Goal: Information Seeking & Learning: Learn about a topic

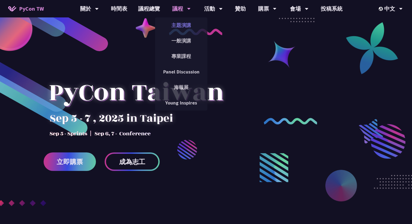
click at [183, 23] on link "主題演講" at bounding box center [181, 25] width 52 height 13
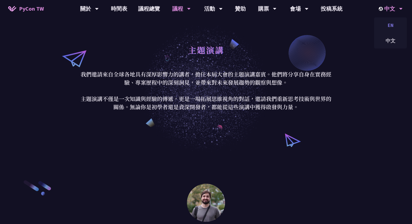
click at [398, 25] on div "EN" at bounding box center [390, 25] width 33 height 13
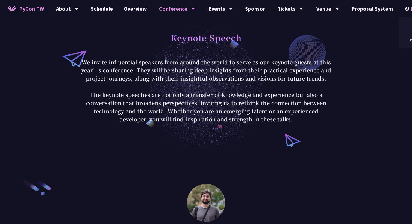
click at [398, 11] on div "EN EN 中文" at bounding box center [415, 8] width 34 height 17
click at [409, 40] on div "中文" at bounding box center [415, 40] width 33 height 13
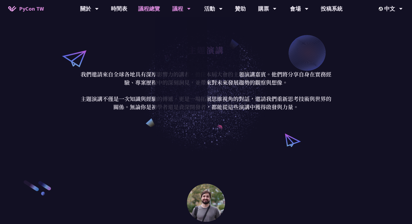
click at [159, 9] on link "議程總覽" at bounding box center [149, 8] width 33 height 17
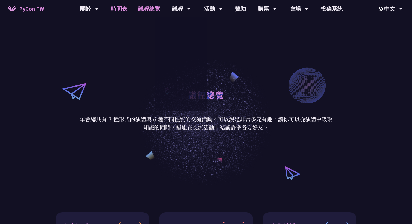
click at [124, 7] on link "時間表" at bounding box center [118, 8] width 27 height 17
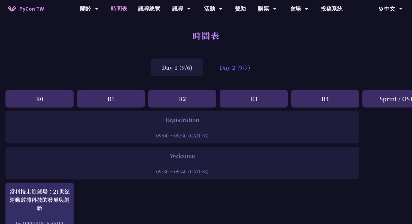
click at [228, 67] on div "Day 2 (9/7)" at bounding box center [235, 68] width 52 height 18
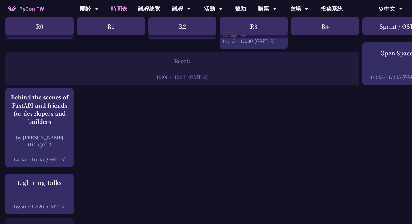
scroll to position [667, 0]
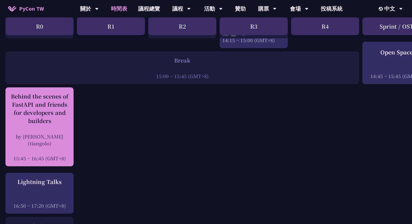
click at [58, 105] on div "Behind the scenes of FastAPI and friends for developers and builders" at bounding box center [39, 108] width 63 height 33
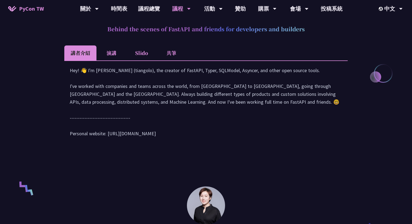
scroll to position [229, 0]
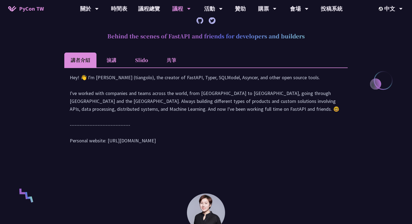
click at [113, 57] on li "演講" at bounding box center [111, 60] width 30 height 15
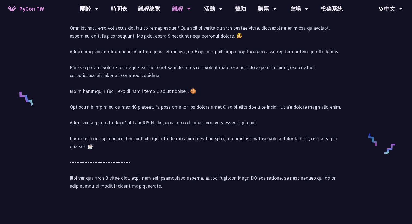
scroll to position [327, 0]
